Goal: Task Accomplishment & Management: Use online tool/utility

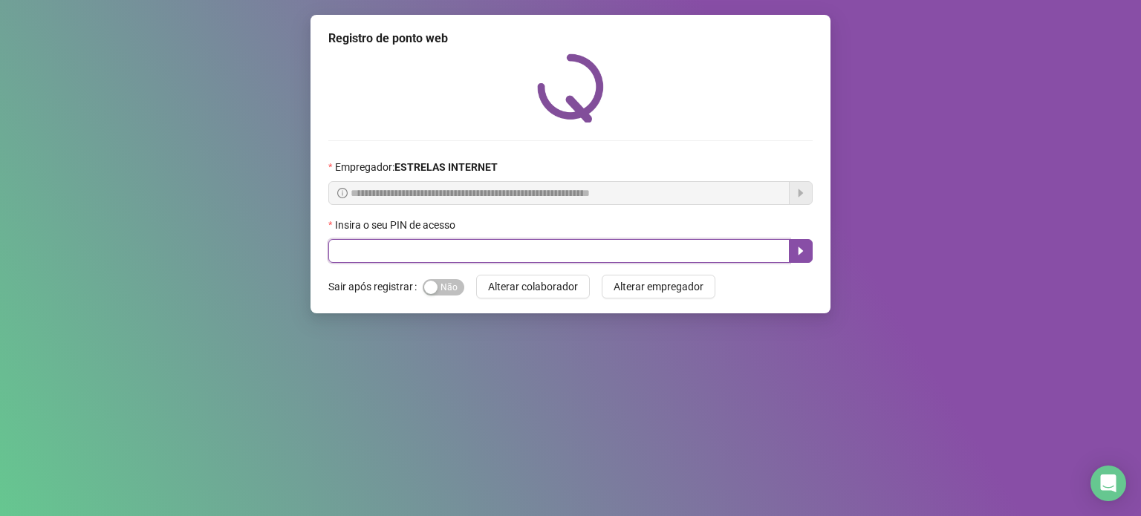
click at [429, 248] on input "text" at bounding box center [558, 251] width 461 height 24
type input "*****"
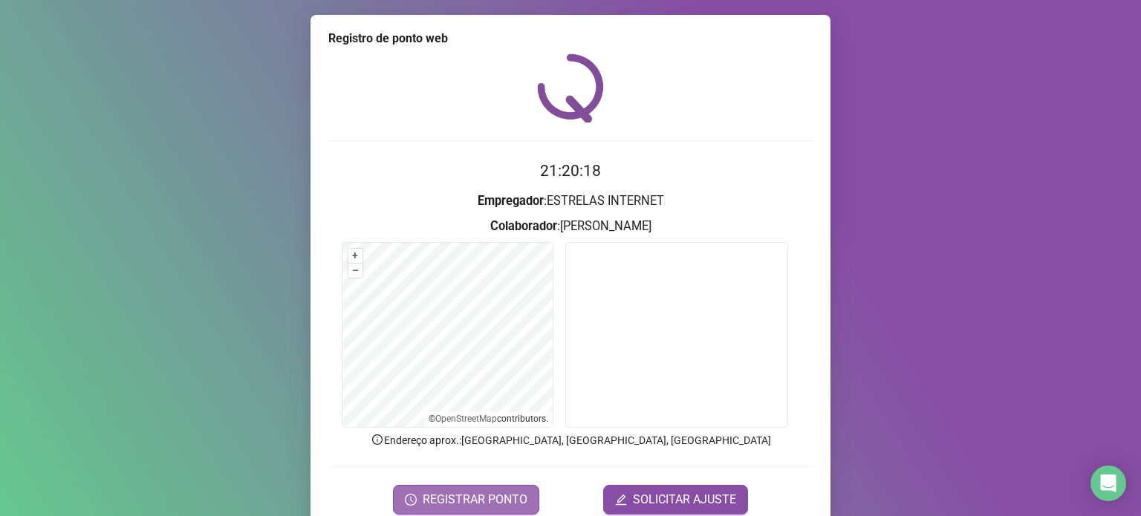
click at [493, 491] on span "REGISTRAR PONTO" at bounding box center [475, 500] width 105 height 18
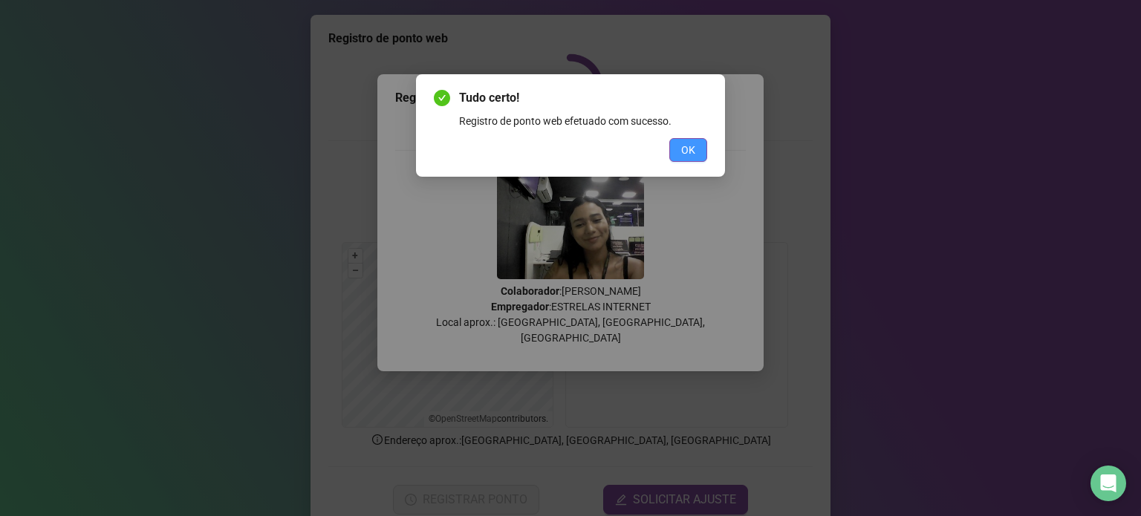
click at [695, 157] on span "OK" at bounding box center [688, 150] width 14 height 16
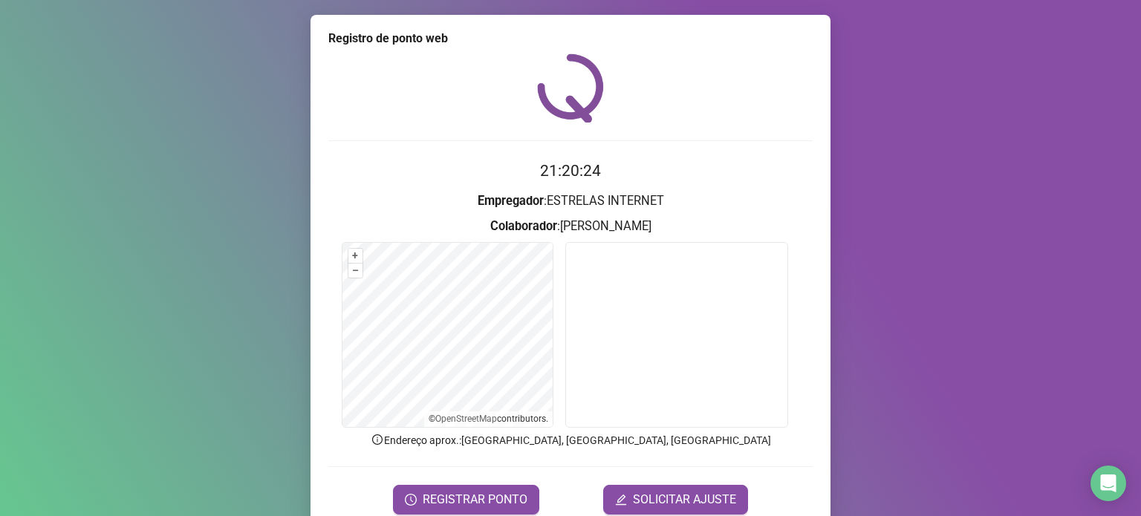
click at [478, 478] on form "21:20:24 Empregador : ESTRELAS INTERNET Colaborador : [PERSON_NAME] + – ⇧ › © O…" at bounding box center [570, 336] width 484 height 355
click at [464, 485] on button "REGISTRAR PONTO" at bounding box center [466, 500] width 146 height 30
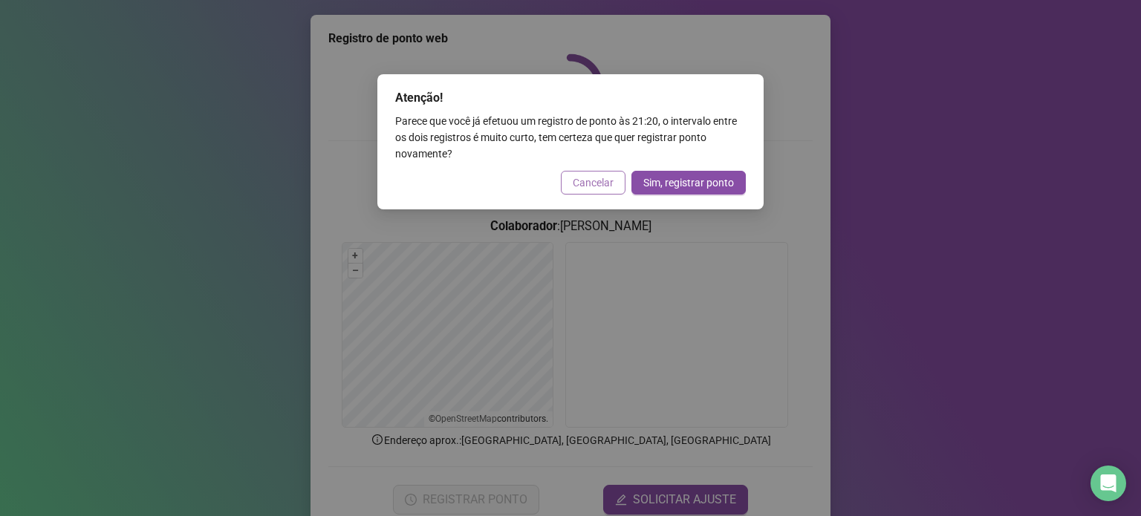
click at [589, 186] on span "Cancelar" at bounding box center [593, 183] width 41 height 16
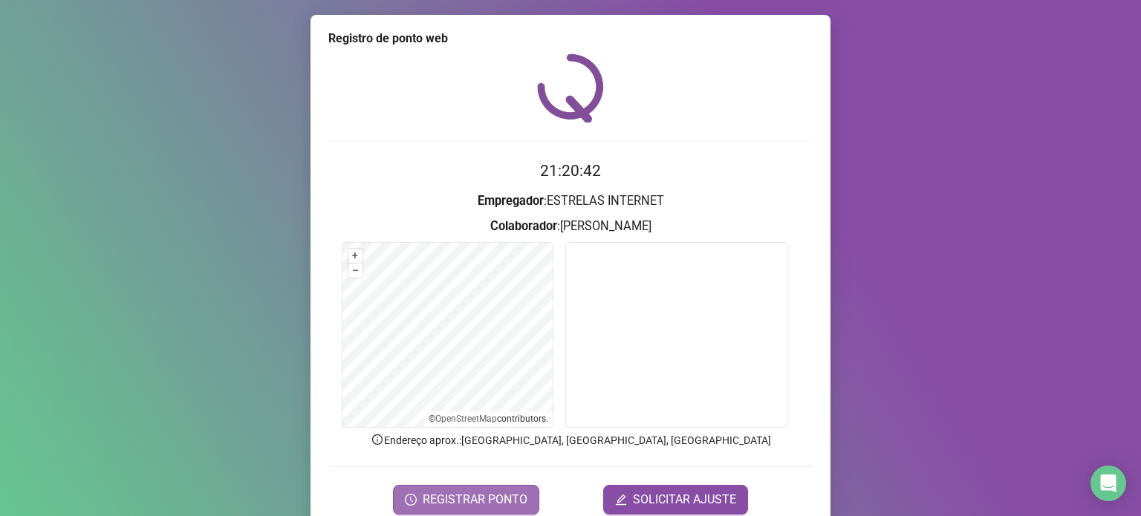
click at [472, 503] on span "REGISTRAR PONTO" at bounding box center [475, 500] width 105 height 18
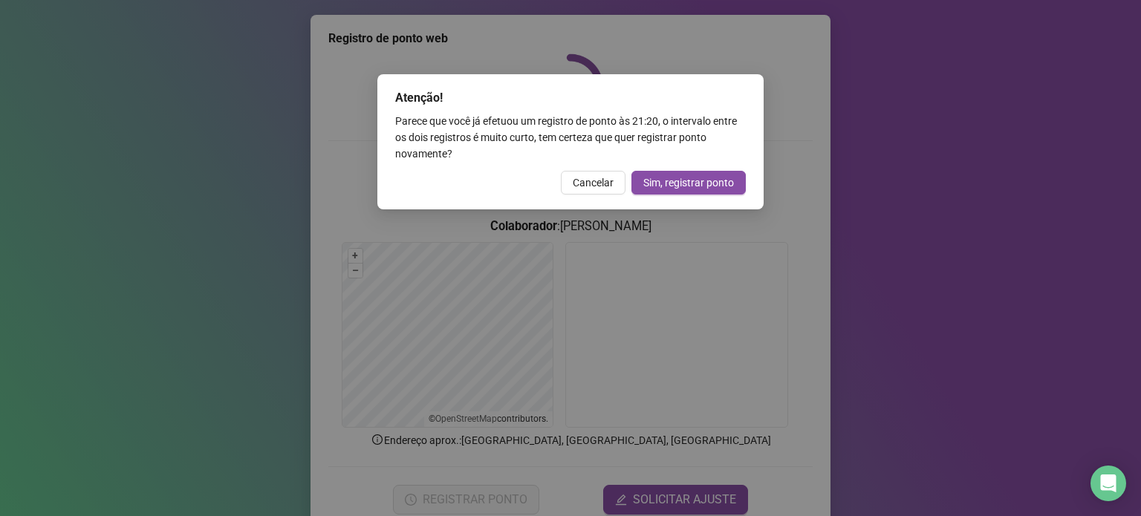
click at [597, 189] on span "Cancelar" at bounding box center [593, 183] width 41 height 16
